Goal: Information Seeking & Learning: Understand process/instructions

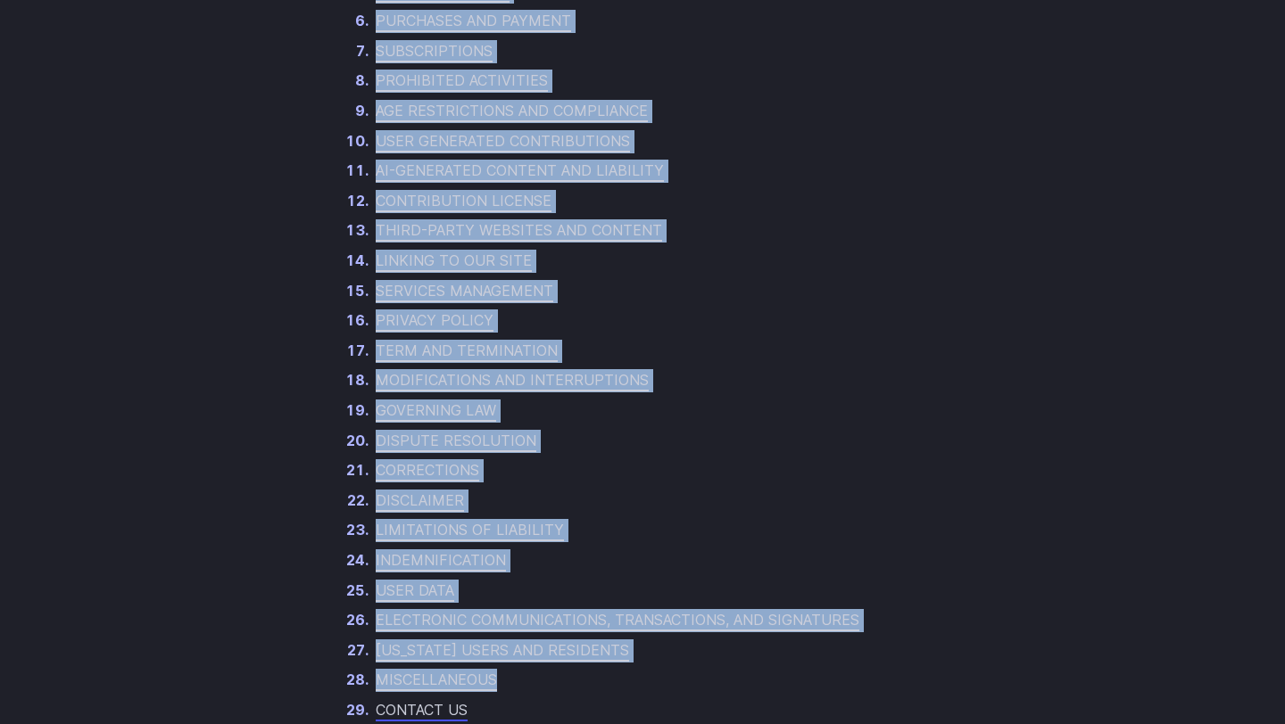
drag, startPoint x: 425, startPoint y: 228, endPoint x: 628, endPoint y: 724, distance: 536.2
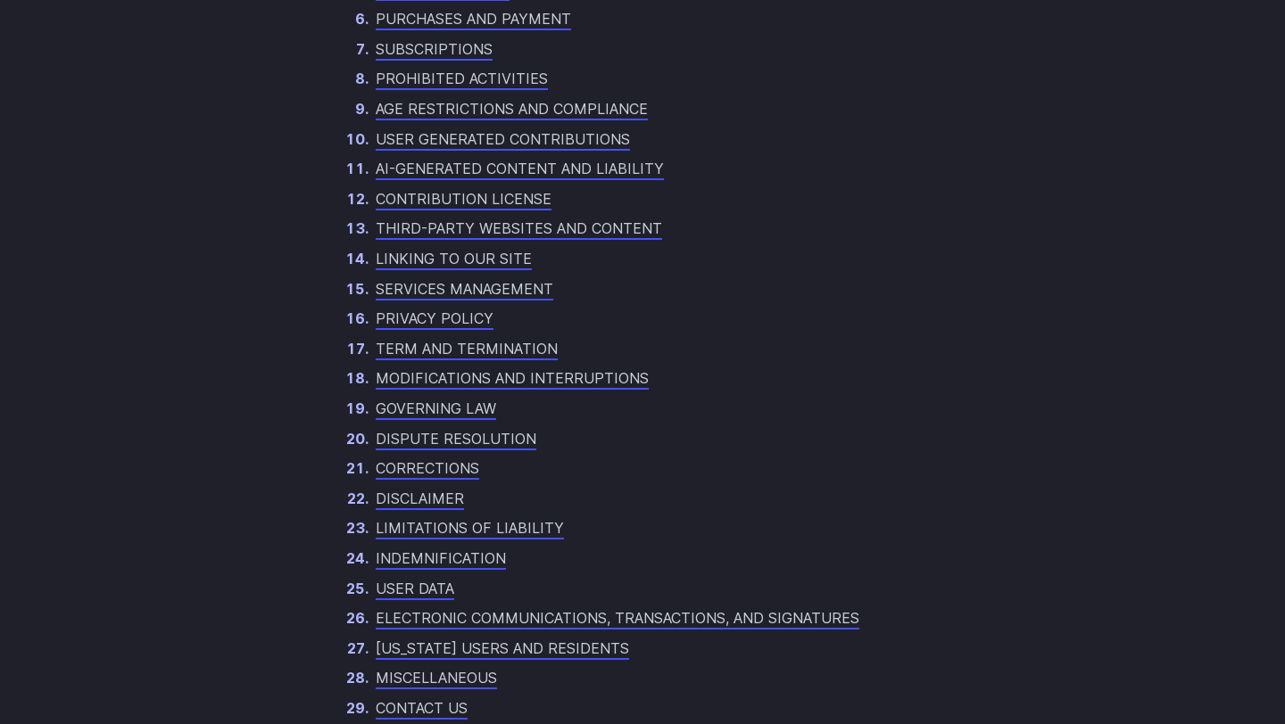
click at [759, 469] on li "CORRECTIONS" at bounding box center [656, 469] width 569 height 23
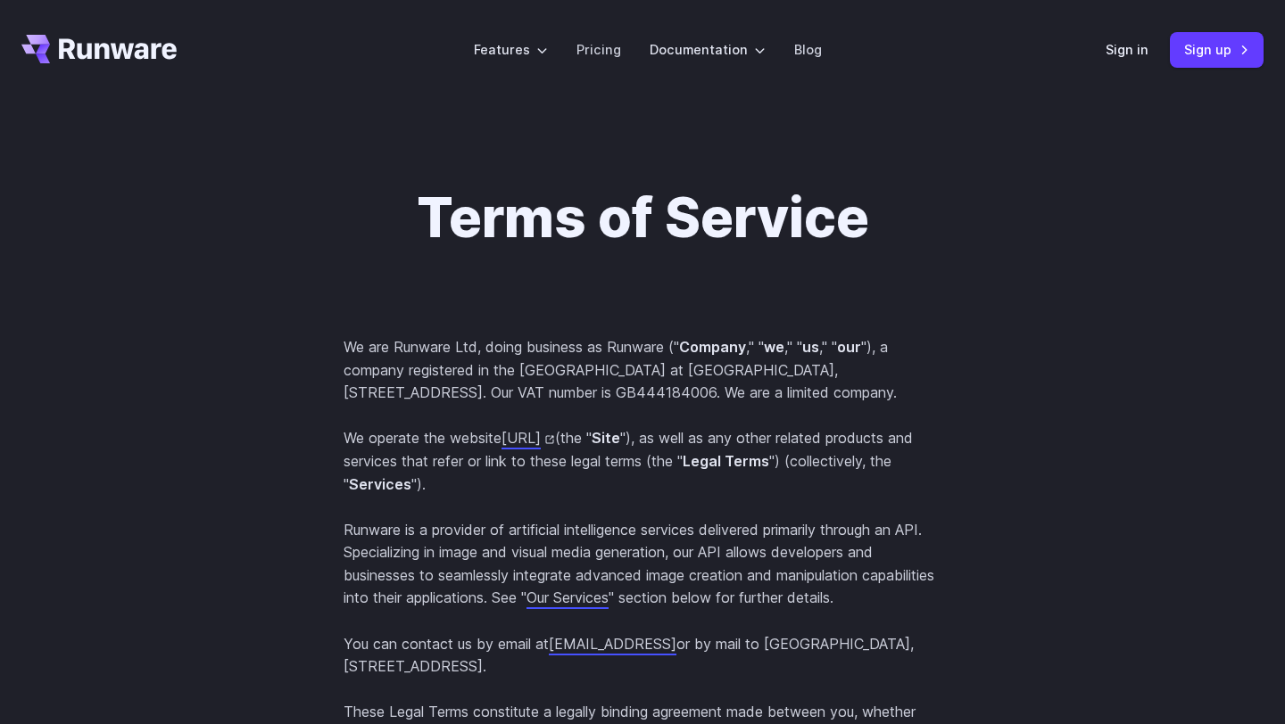
drag, startPoint x: 494, startPoint y: 335, endPoint x: 421, endPoint y: 192, distance: 160.4
copy div "Terms of Service We are Runware Ltd, doing business as Runware (" Company ," " …"
